Goal: Task Accomplishment & Management: Manage account settings

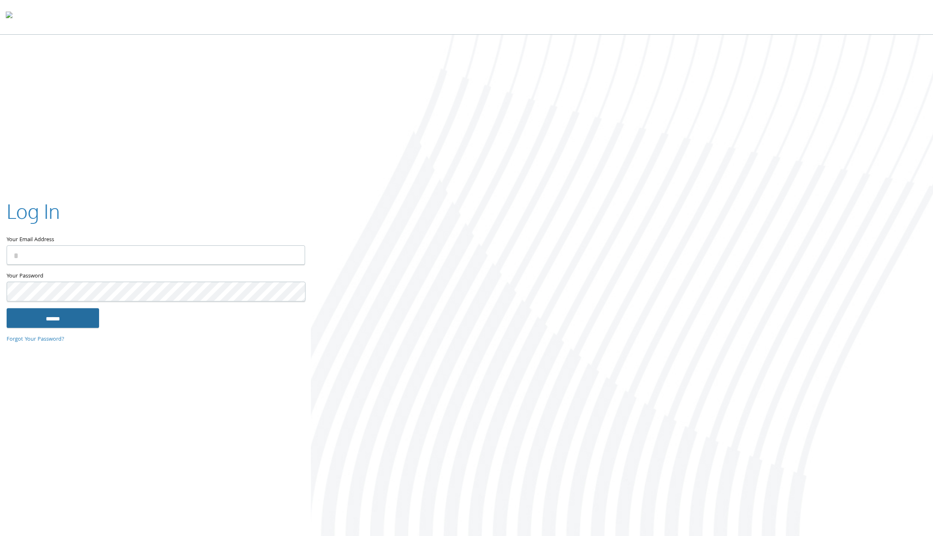
type input "**********"
click at [45, 326] on input "******" at bounding box center [53, 318] width 93 height 20
type input "**********"
click at [60, 317] on input "******" at bounding box center [53, 318] width 93 height 20
